Goal: Task Accomplishment & Management: Use online tool/utility

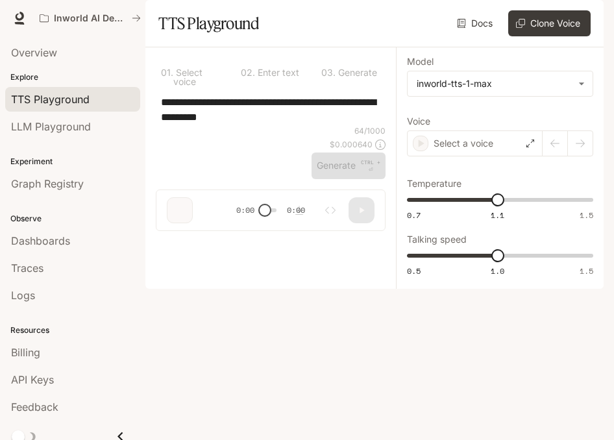
type input "***"
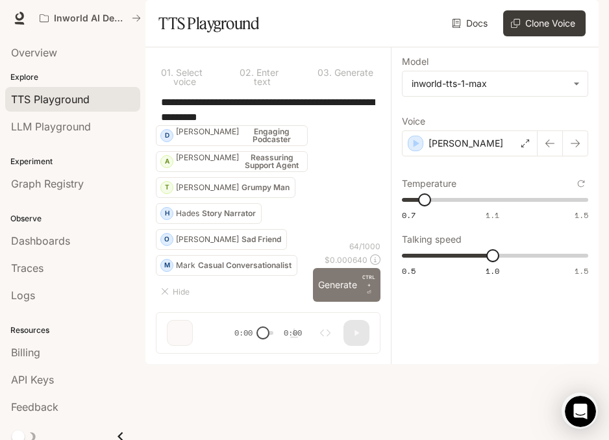
click at [345, 302] on button "Generate CTRL + ⏎" at bounding box center [347, 285] width 68 height 34
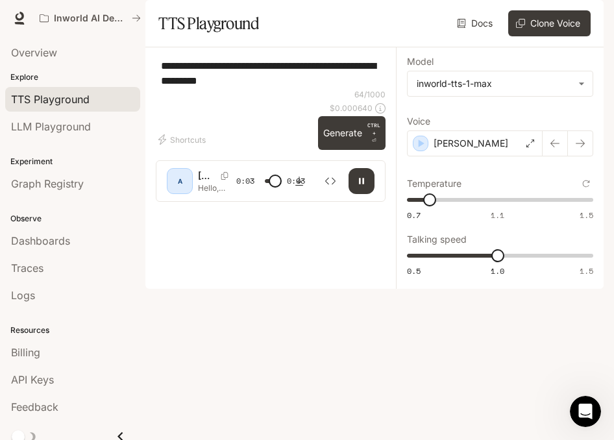
type input "*"
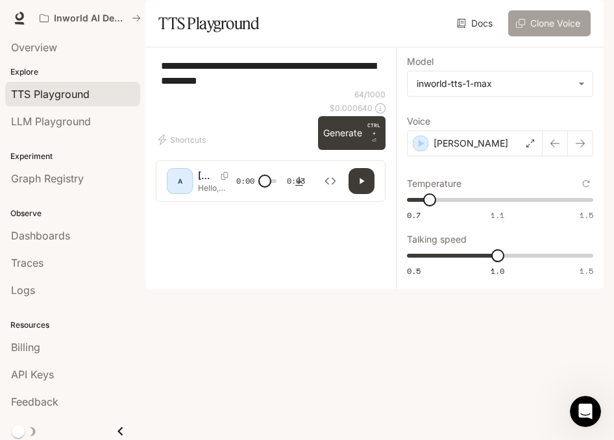
click at [543, 36] on button "Clone Voice" at bounding box center [549, 23] width 82 height 26
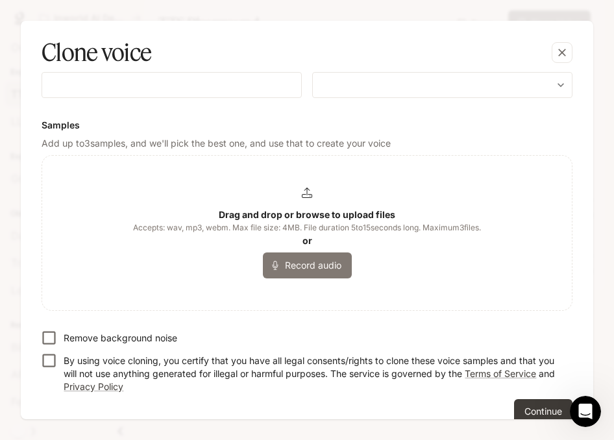
scroll to position [122, 0]
click at [303, 195] on icon at bounding box center [307, 193] width 10 height 10
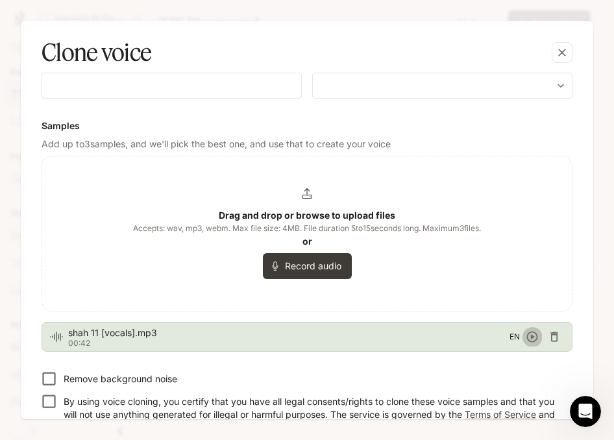
click at [528, 336] on icon "button" at bounding box center [532, 337] width 11 height 11
click at [403, 275] on div "Drag and drop or browse to upload files Accepts: wav, mp3, webm. Max file size:…" at bounding box center [307, 233] width 348 height 91
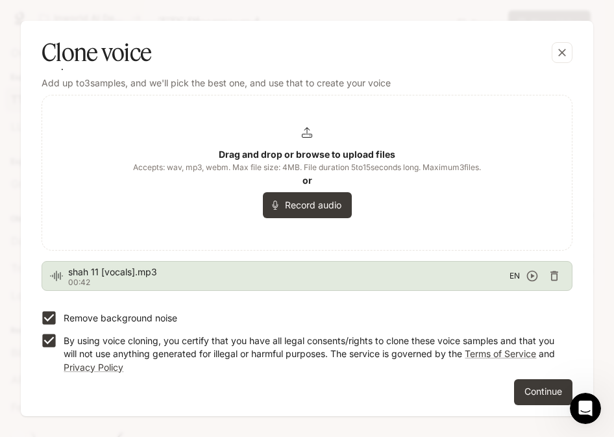
scroll to position [186, 0]
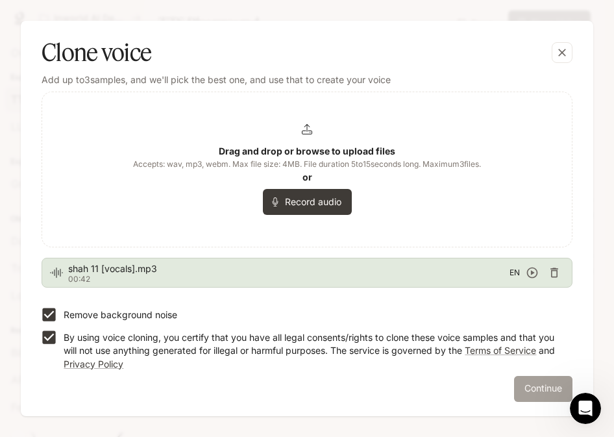
click at [534, 386] on button "Continue" at bounding box center [543, 389] width 58 height 26
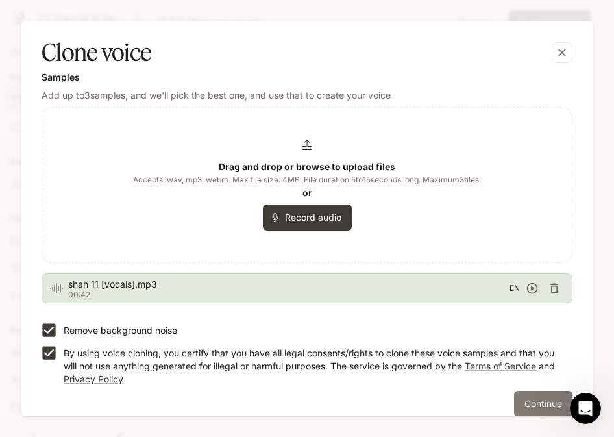
scroll to position [202, 0]
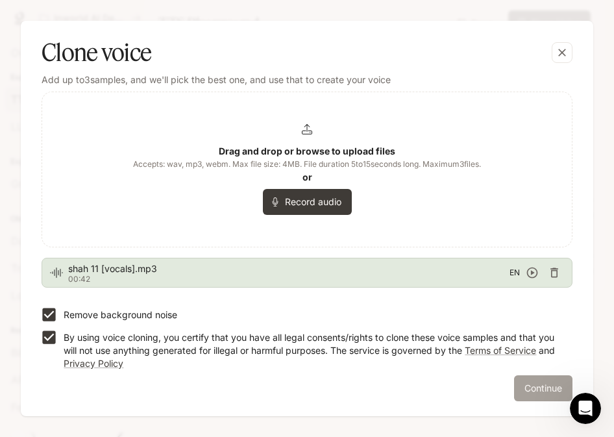
click at [534, 390] on button "Continue" at bounding box center [543, 388] width 58 height 26
click at [589, 412] on icon "Open Intercom Messenger" at bounding box center [583, 406] width 21 height 21
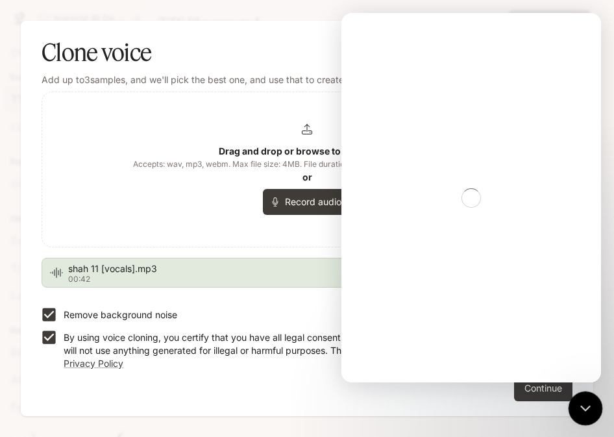
scroll to position [0, 0]
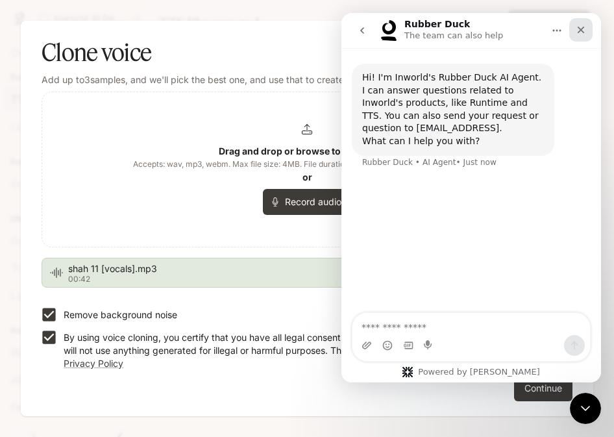
click at [579, 32] on icon "Close" at bounding box center [581, 30] width 7 height 7
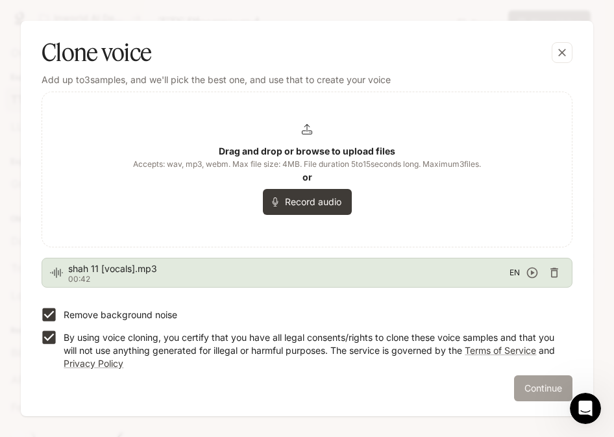
click at [531, 385] on button "Continue" at bounding box center [543, 388] width 58 height 26
click at [529, 271] on icon "button" at bounding box center [532, 272] width 13 height 13
click at [529, 270] on icon "button" at bounding box center [532, 272] width 13 height 13
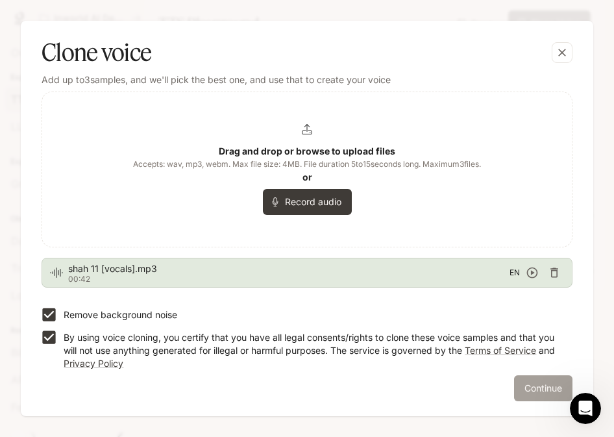
click at [539, 383] on button "Continue" at bounding box center [543, 388] width 58 height 26
click at [539, 386] on button "Continue" at bounding box center [543, 388] width 58 height 26
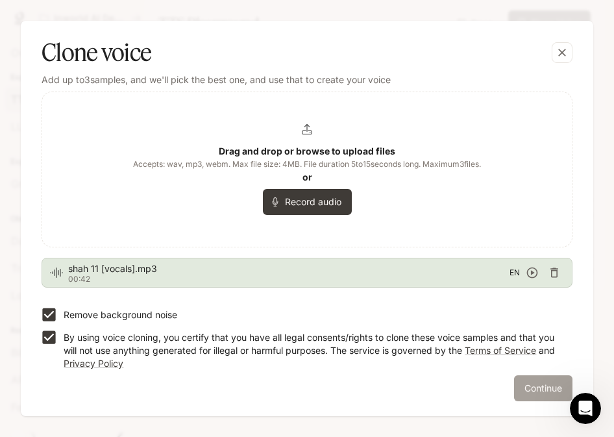
click at [539, 386] on button "Continue" at bounding box center [543, 388] width 58 height 26
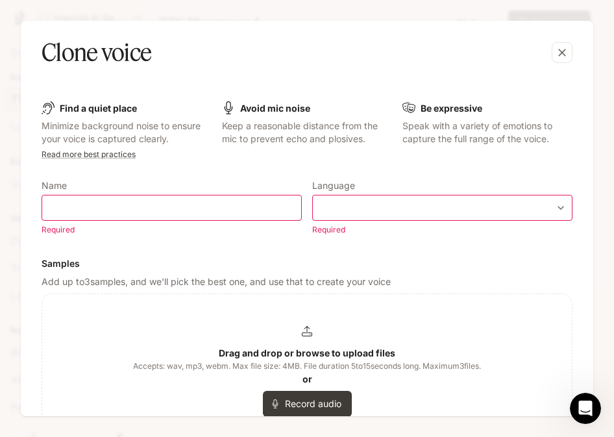
click at [169, 215] on div "​" at bounding box center [172, 208] width 260 height 26
type input "****"
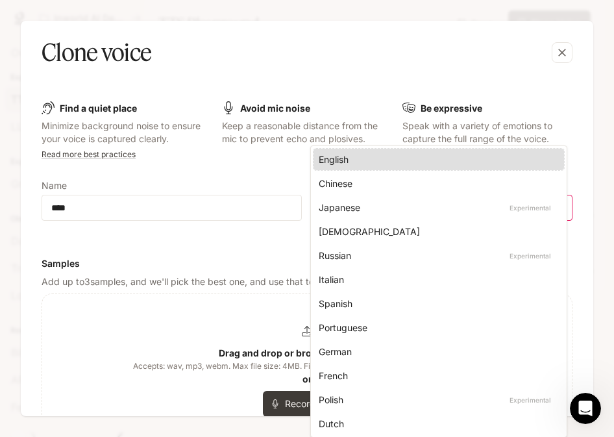
click at [436, 212] on body "**********" at bounding box center [307, 218] width 614 height 437
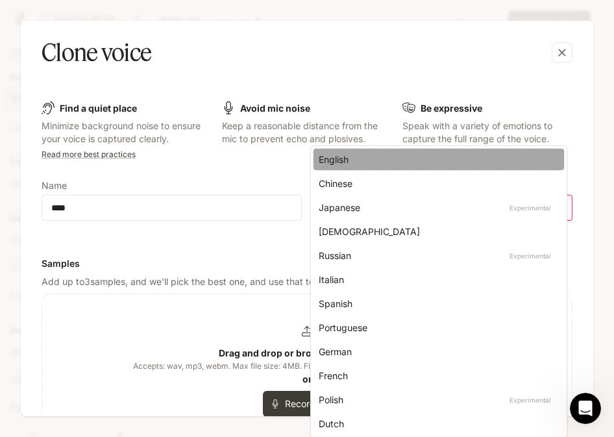
click at [338, 158] on div "English" at bounding box center [436, 160] width 235 height 14
type input "*****"
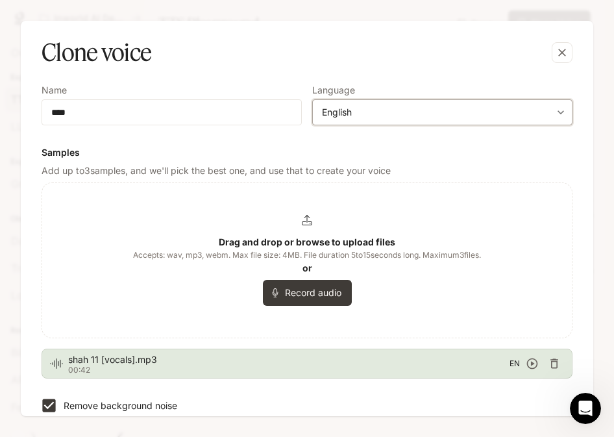
scroll to position [186, 0]
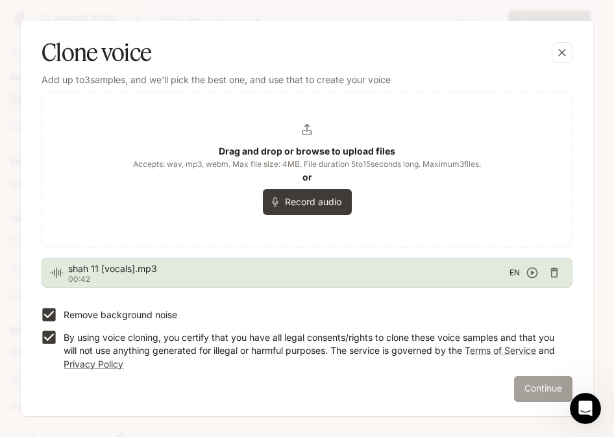
click at [534, 388] on button "Continue" at bounding box center [543, 389] width 58 height 26
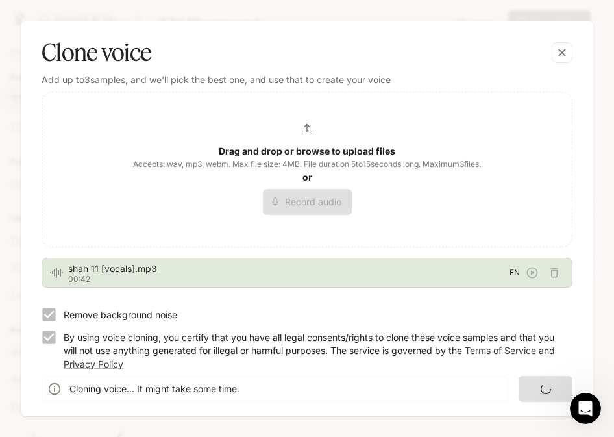
scroll to position [0, 0]
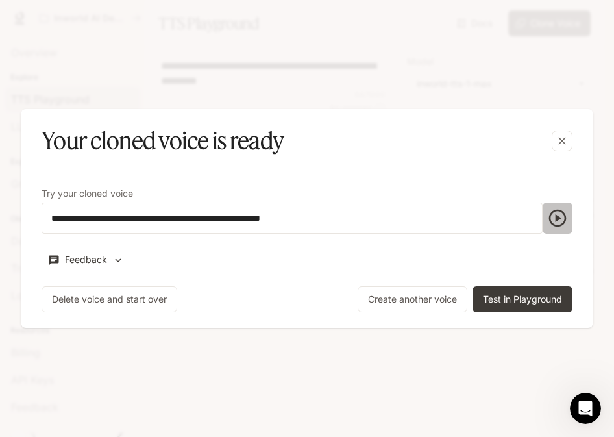
click at [558, 215] on icon "button" at bounding box center [557, 218] width 21 height 21
click at [558, 220] on icon "button" at bounding box center [557, 218] width 21 height 21
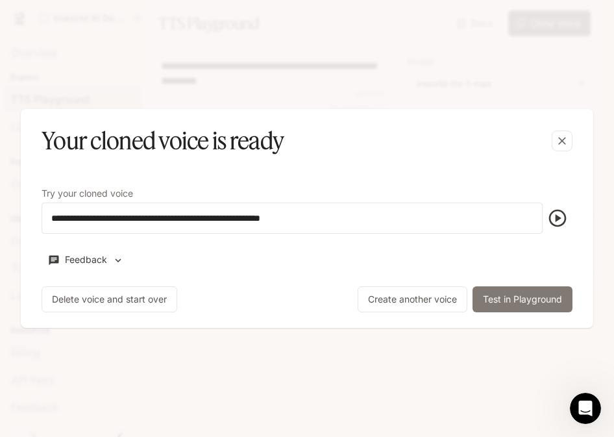
click at [508, 302] on button "Test in Playground" at bounding box center [523, 299] width 100 height 26
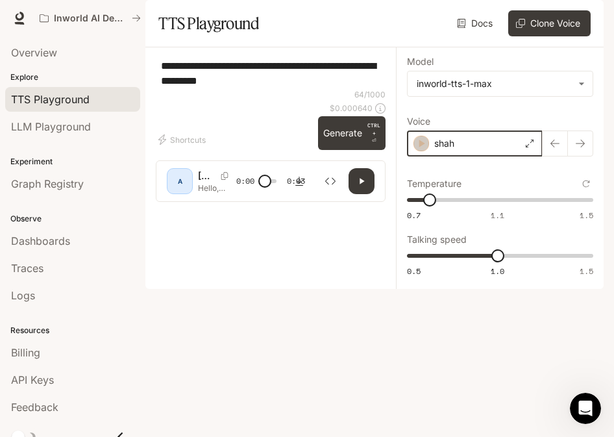
click at [423, 150] on icon "button" at bounding box center [421, 143] width 13 height 13
click at [419, 147] on icon "button" at bounding box center [422, 144] width 6 height 8
click at [419, 157] on div "shah" at bounding box center [475, 144] width 136 height 26
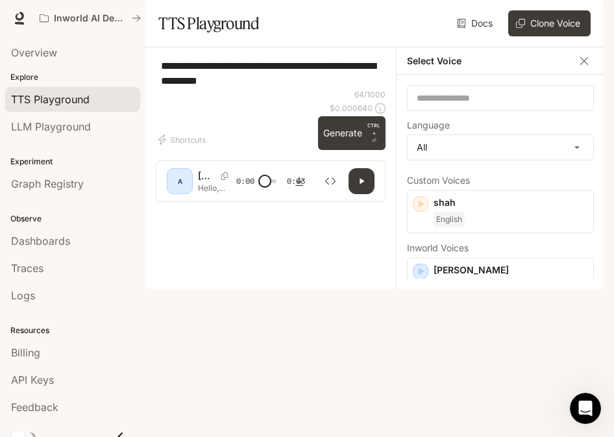
click at [378, 89] on div "**********" at bounding box center [271, 73] width 230 height 31
click at [587, 68] on icon "button" at bounding box center [584, 61] width 13 height 13
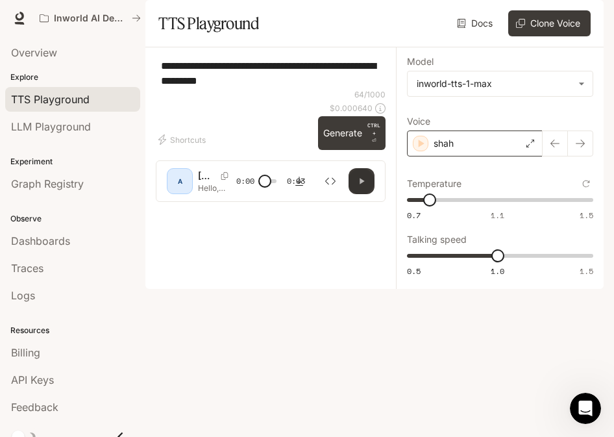
click at [359, 194] on button "button" at bounding box center [362, 181] width 26 height 26
click at [421, 147] on icon "button" at bounding box center [422, 144] width 6 height 8
click at [575, 149] on icon "button" at bounding box center [580, 143] width 10 height 10
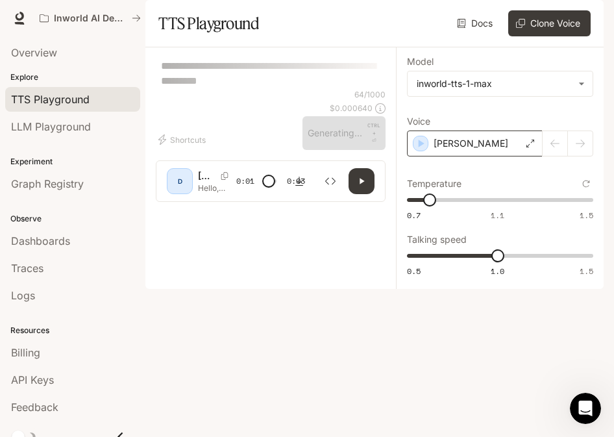
click at [544, 157] on div at bounding box center [568, 144] width 51 height 26
click at [552, 157] on div at bounding box center [568, 144] width 51 height 26
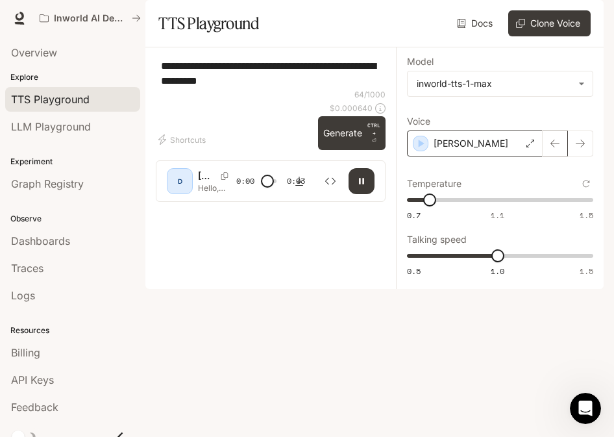
click at [561, 157] on button "button" at bounding box center [555, 144] width 26 height 26
type input "*"
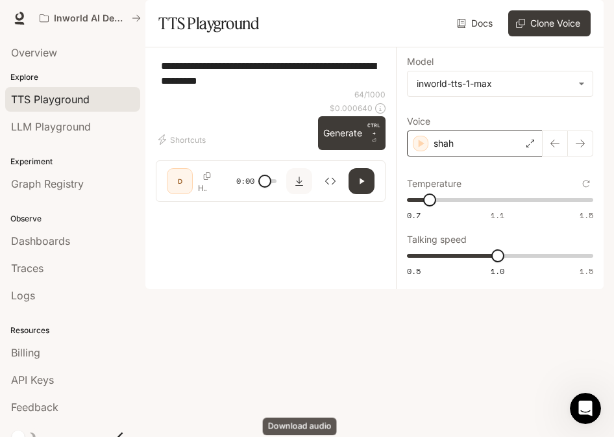
click at [299, 186] on icon "Download audio" at bounding box center [299, 181] width 10 height 10
click at [331, 186] on icon "Inspect" at bounding box center [330, 181] width 10 height 10
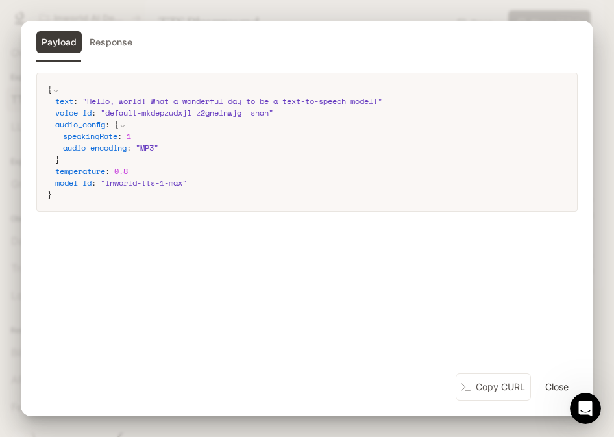
click at [85, 231] on div "{ text : " Hello, world! What a wonderful day to be a text-to-speech model! " v…" at bounding box center [307, 223] width 573 height 301
click at [570, 387] on button "Close" at bounding box center [557, 387] width 42 height 26
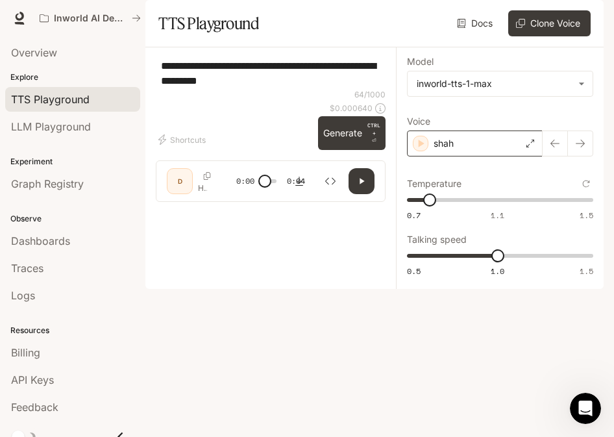
click at [284, 88] on textarea "**********" at bounding box center [270, 73] width 219 height 30
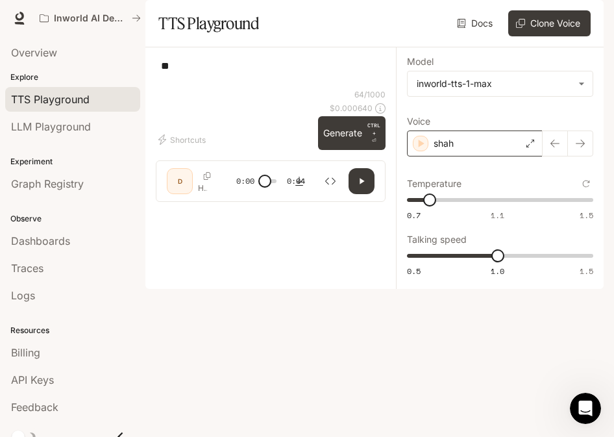
type textarea "*"
